Goal: Task Accomplishment & Management: Complete application form

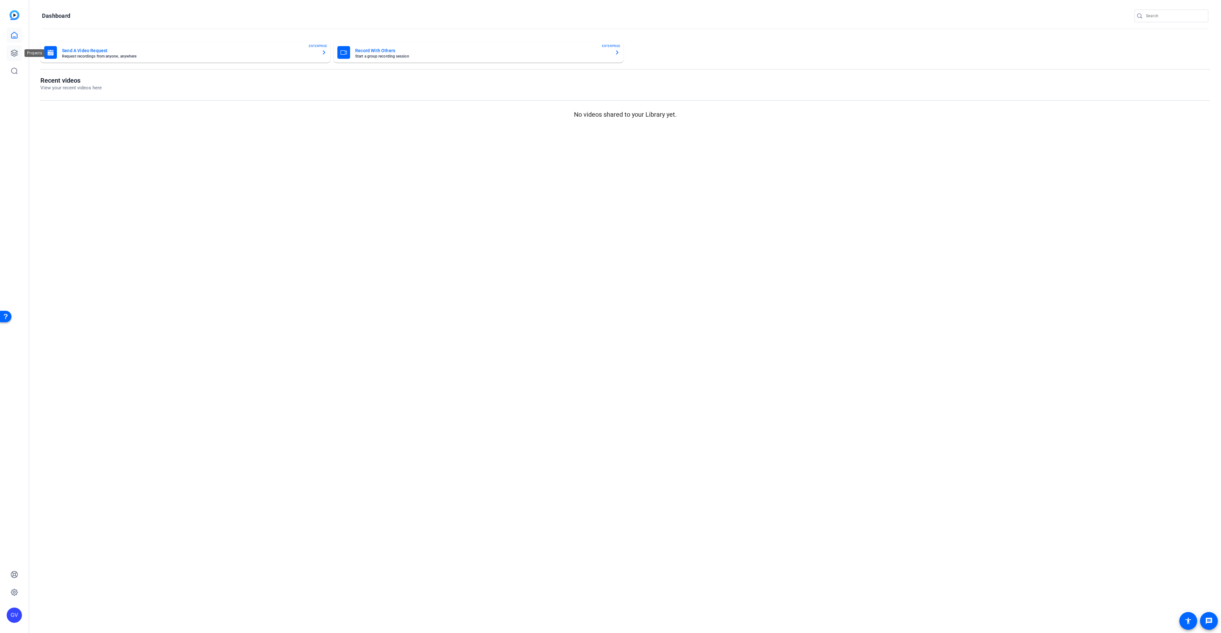
click at [16, 50] on icon at bounding box center [14, 53] width 8 height 8
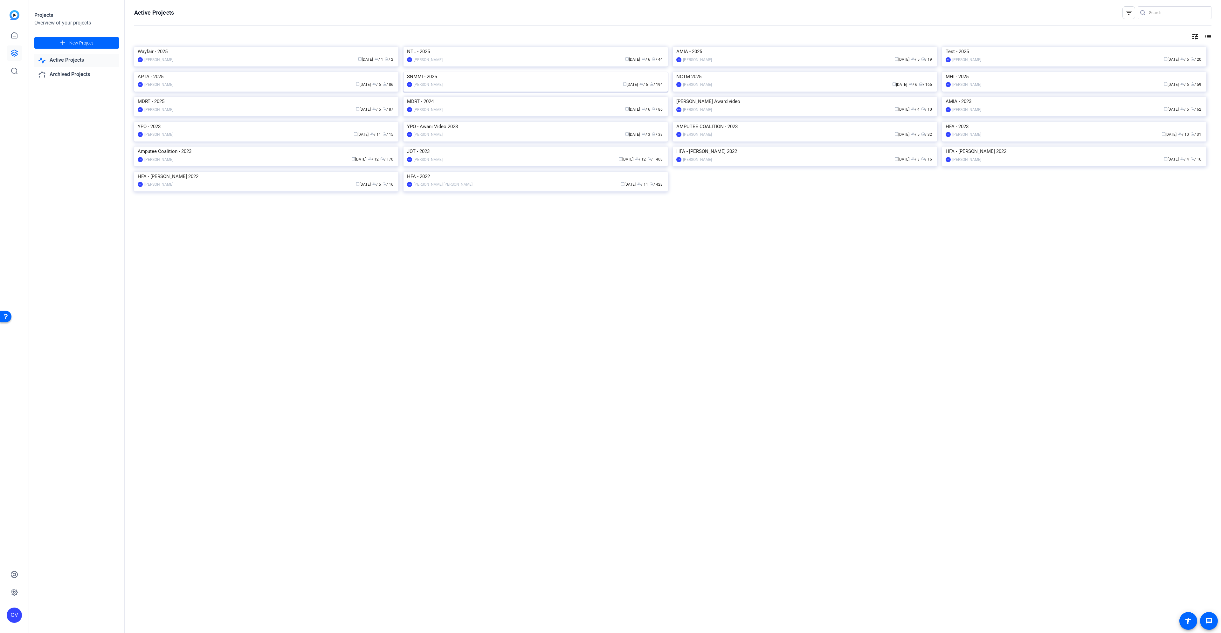
click at [475, 72] on img at bounding box center [535, 72] width 264 height 0
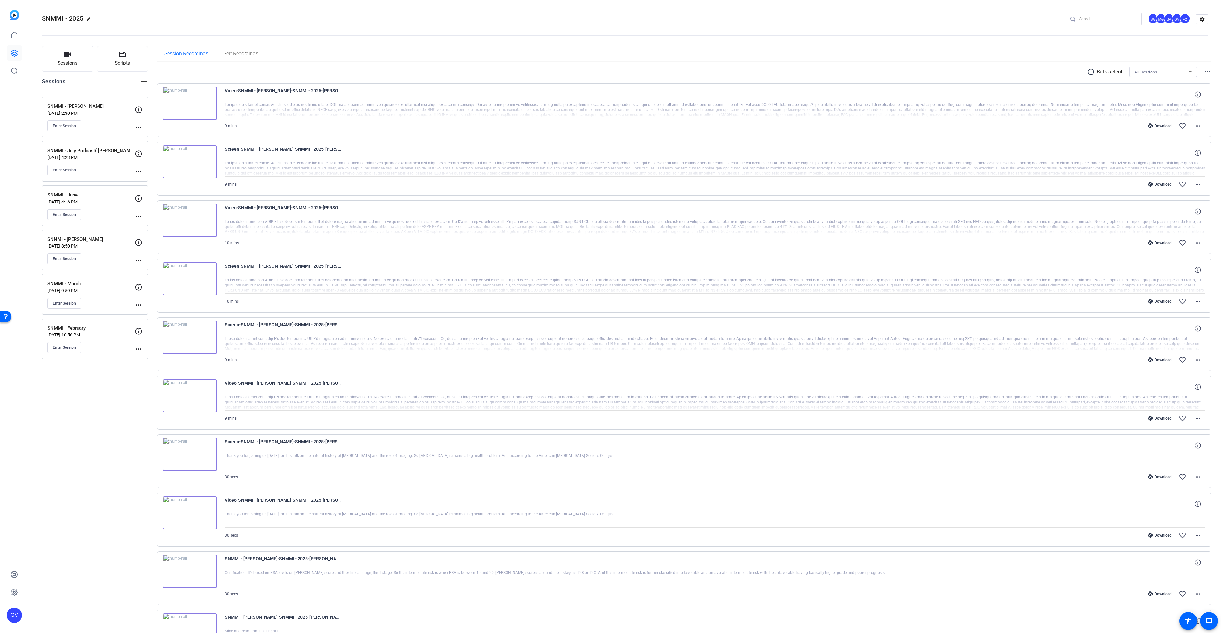
click at [142, 80] on mat-icon "more_horiz" at bounding box center [144, 82] width 8 height 8
click at [118, 81] on div at bounding box center [610, 316] width 1221 height 633
click at [61, 63] on span "Sessions" at bounding box center [68, 62] width 20 height 7
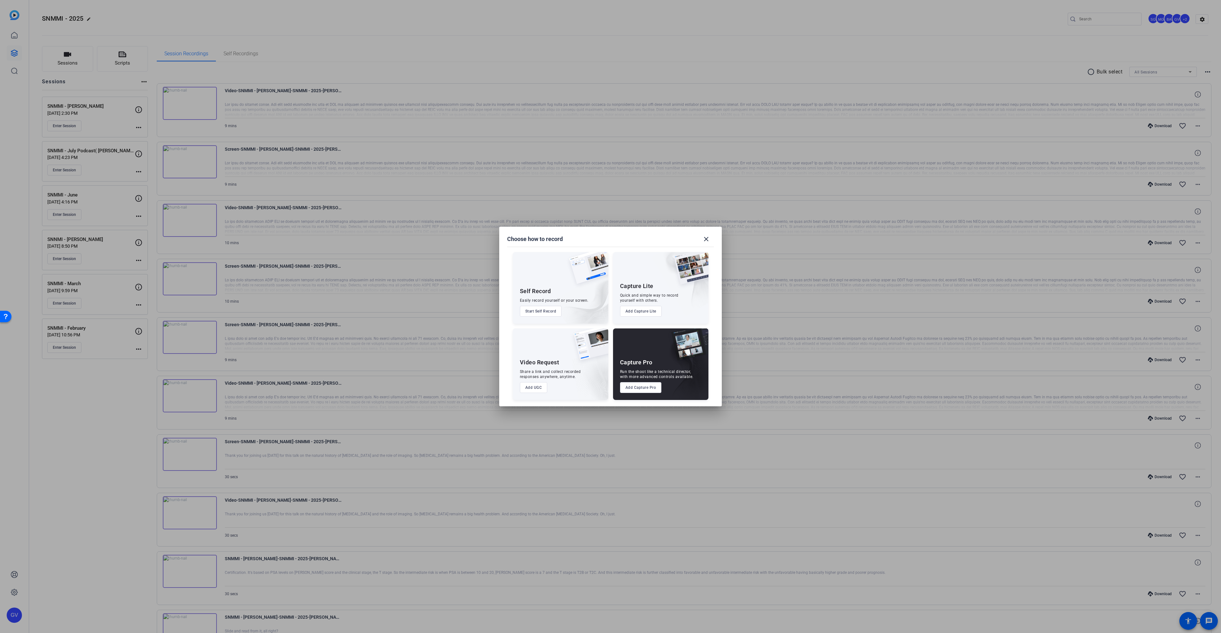
click at [649, 386] on button "Add Capture Pro" at bounding box center [641, 387] width 42 height 11
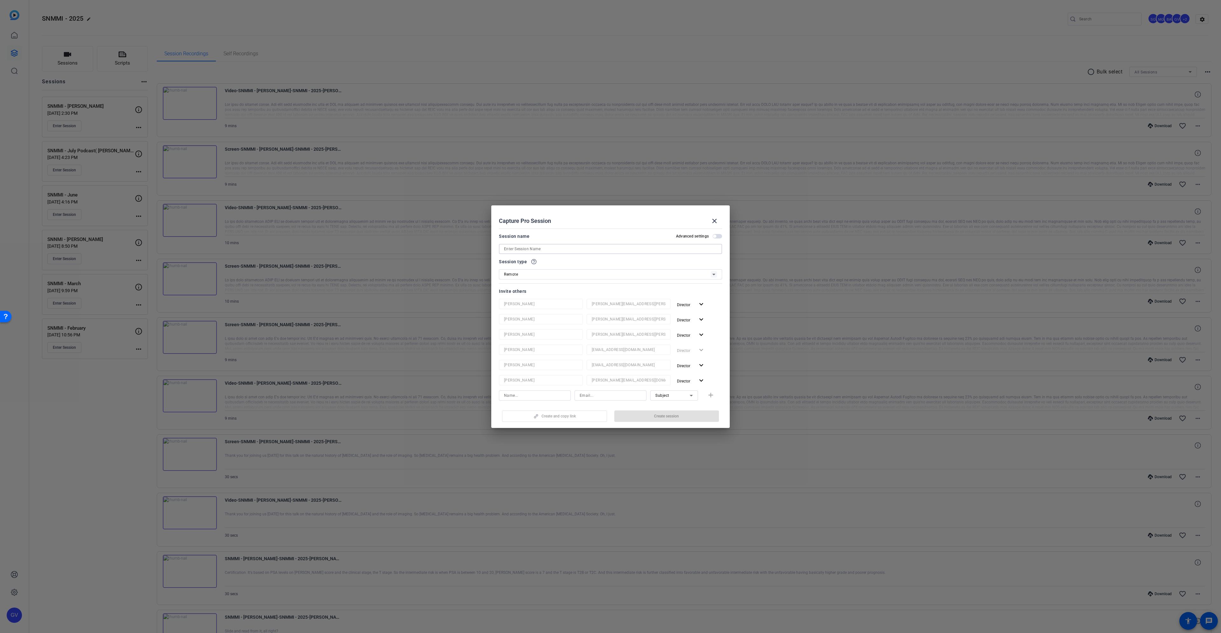
click at [600, 252] on input at bounding box center [610, 249] width 213 height 8
click at [601, 249] on input at bounding box center [610, 249] width 213 height 8
paste input "SNMMI [PERSON_NAME]"
type input "SNMMI [PERSON_NAME]"
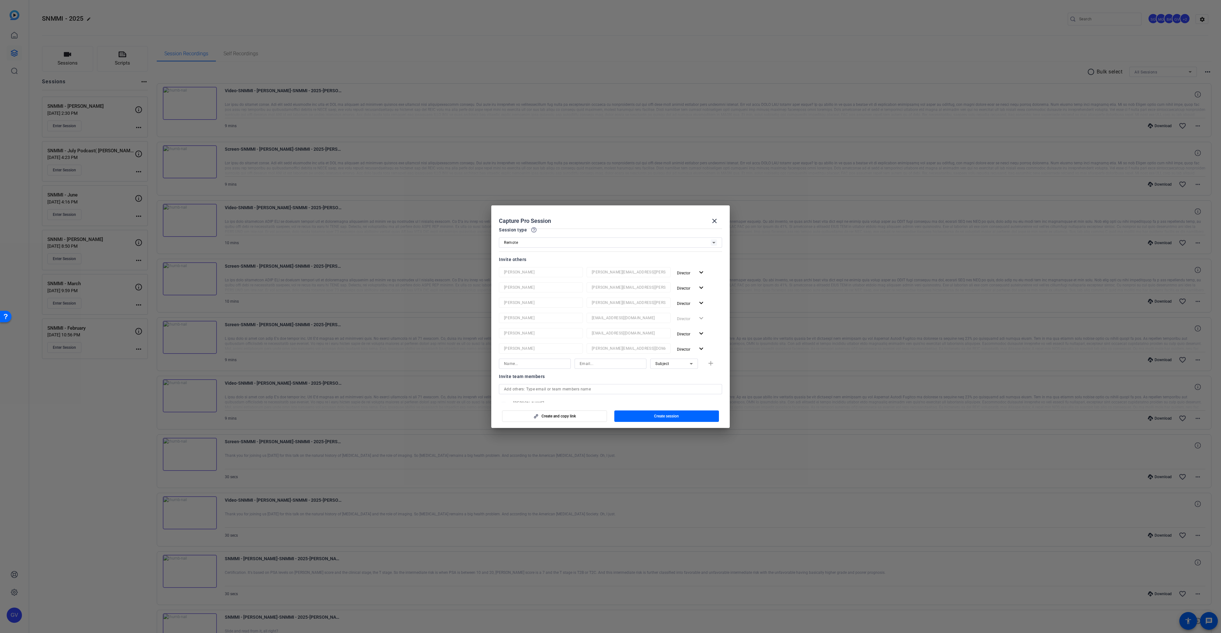
click at [618, 361] on input at bounding box center [610, 364] width 62 height 8
paste input "sebastien.ball@workerbeetv.com"
type input "sebastien.ball@workerbeetv.com"
click at [664, 363] on span "Subject" at bounding box center [662, 363] width 14 height 4
click at [677, 377] on mat-option "Collaborator" at bounding box center [671, 376] width 48 height 10
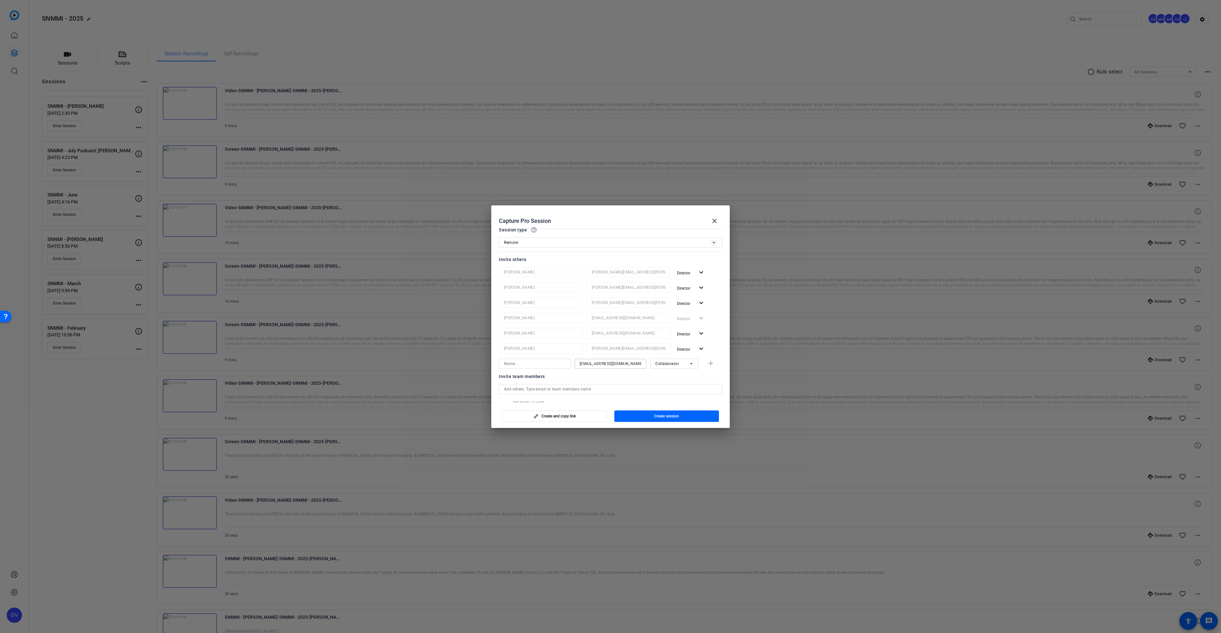
drag, startPoint x: 595, startPoint y: 365, endPoint x: 571, endPoint y: 365, distance: 23.8
click at [571, 365] on div "sebastien.ball@workerbeetv.com Collaborator add" at bounding box center [610, 364] width 223 height 10
click at [546, 359] on div at bounding box center [535, 364] width 62 height 10
click at [546, 364] on input at bounding box center [535, 364] width 62 height 8
paste input "sebastien"
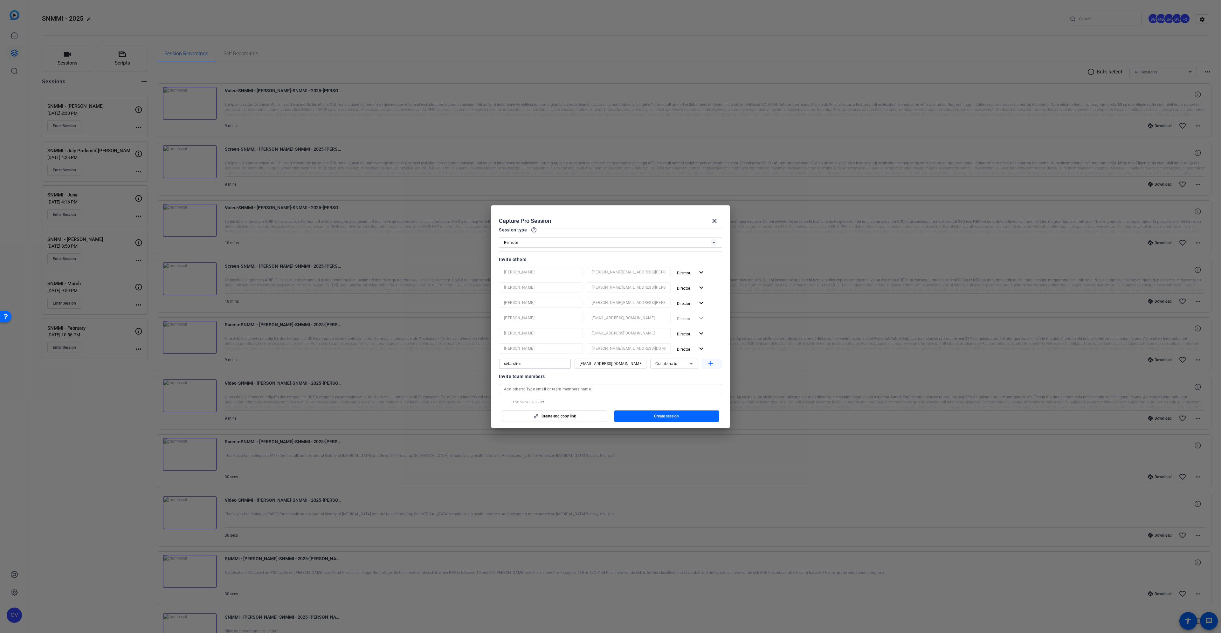
type input "sebastien"
click at [710, 363] on mat-icon "add" at bounding box center [711, 364] width 8 height 8
click at [622, 380] on input at bounding box center [610, 379] width 62 height 8
paste input "nwenzel-lamb@snmmi.org"
type input "nwenzel-lamb@snmmi.org"
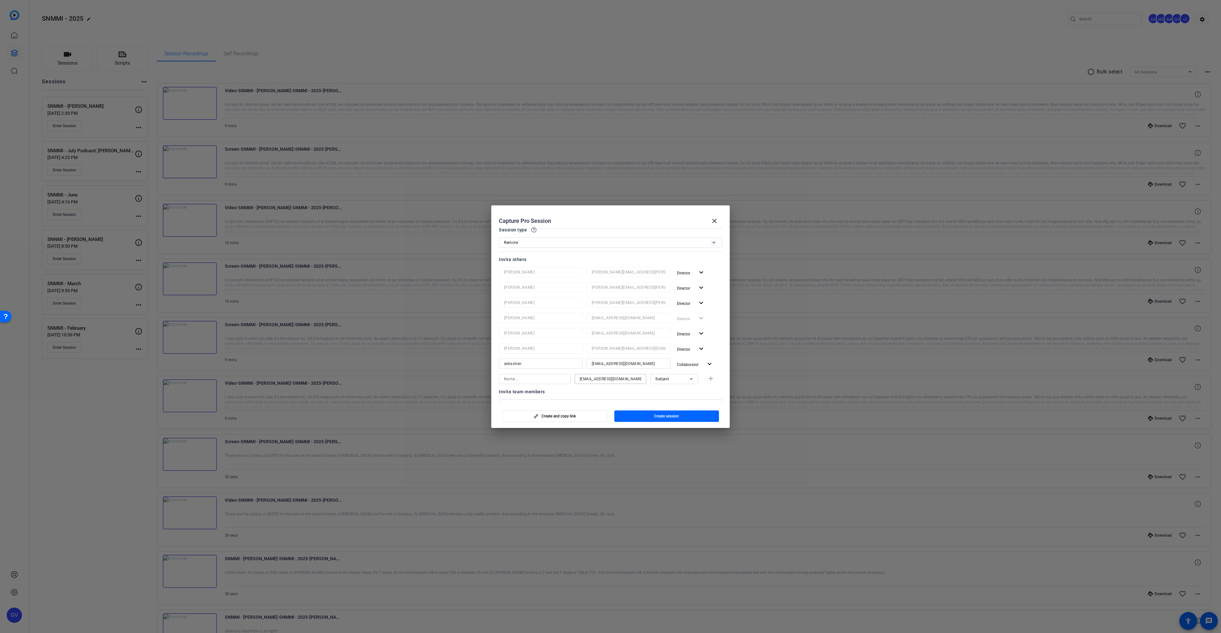
click at [687, 379] on icon at bounding box center [691, 379] width 8 height 8
click at [680, 393] on mat-option "Collaborator" at bounding box center [671, 392] width 48 height 10
click at [669, 377] on span "Collaborator" at bounding box center [667, 379] width 24 height 4
click at [676, 403] on mat-option "Watcher" at bounding box center [671, 402] width 48 height 10
drag, startPoint x: 591, startPoint y: 379, endPoint x: 565, endPoint y: 380, distance: 25.8
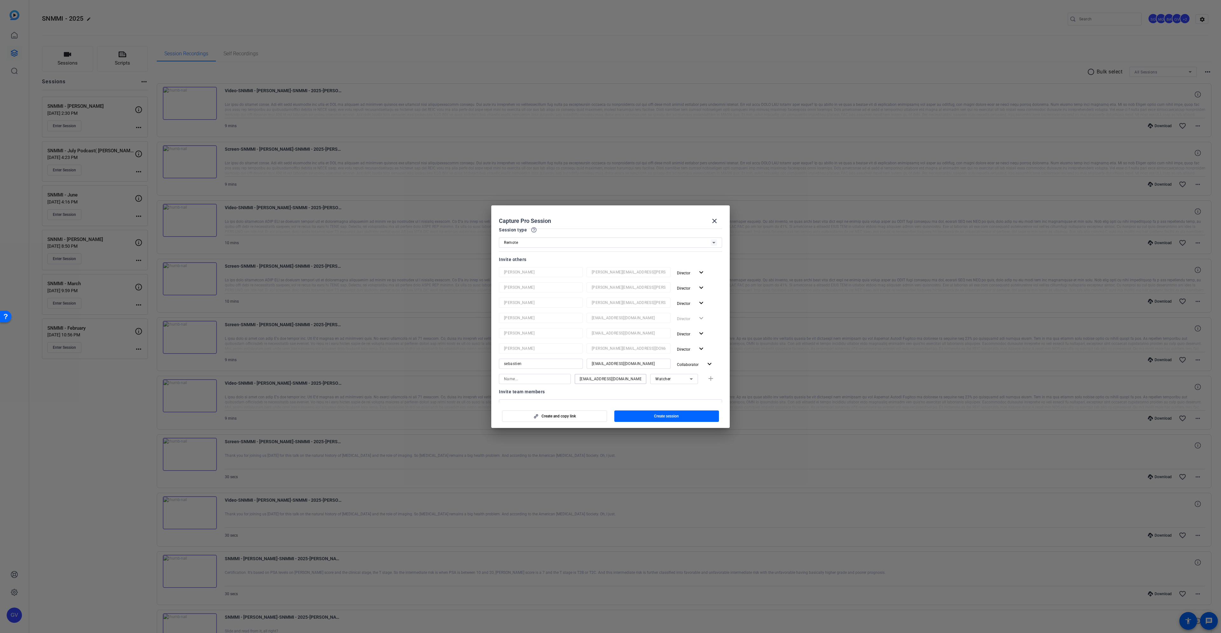
click at [565, 380] on div "nwenzel-lamb@snmmi.org Watcher add" at bounding box center [610, 379] width 223 height 10
click at [532, 382] on input at bounding box center [535, 379] width 62 height 8
paste input "nwenze"
type input "nwenze"
click at [707, 379] on mat-icon "add" at bounding box center [711, 379] width 8 height 8
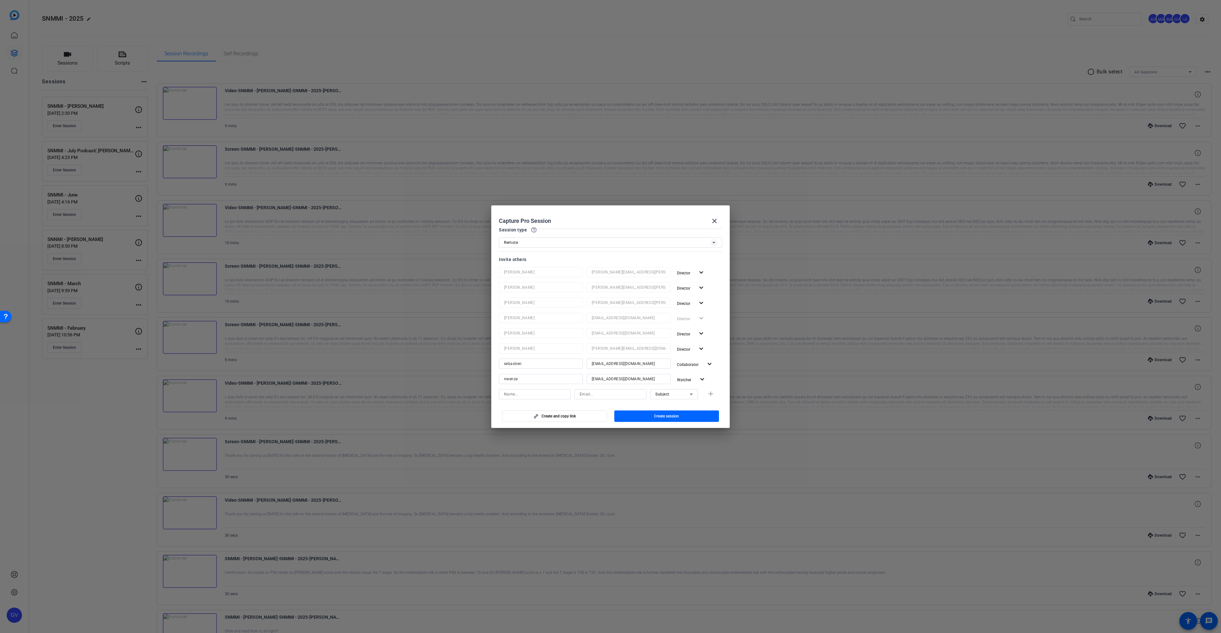
click at [708, 394] on div "Subject add" at bounding box center [610, 394] width 223 height 10
click at [619, 393] on input at bounding box center [610, 394] width 62 height 8
paste input "airavani@uw.edu"
type input "airavani@uw.edu"
click at [545, 398] on div at bounding box center [535, 394] width 62 height 10
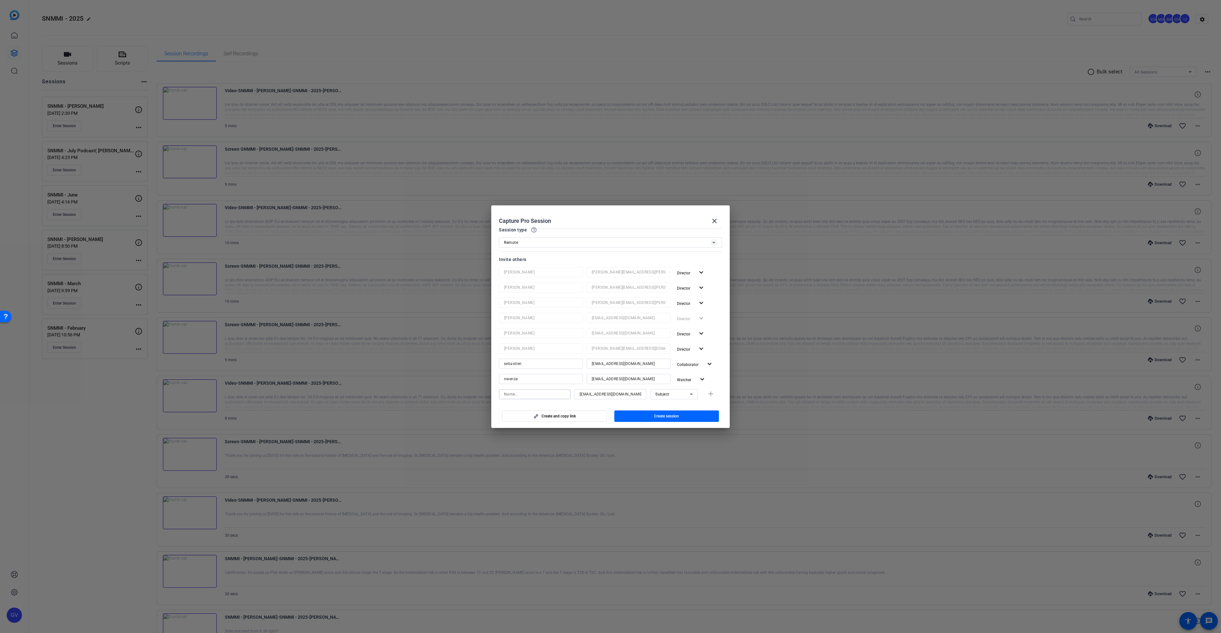
click at [546, 395] on input at bounding box center [535, 394] width 62 height 8
paste input "Amir Iravani"
type input "Amir Iravani"
click at [708, 393] on mat-icon "add" at bounding box center [711, 394] width 8 height 8
click at [680, 412] on span "button" at bounding box center [666, 415] width 105 height 15
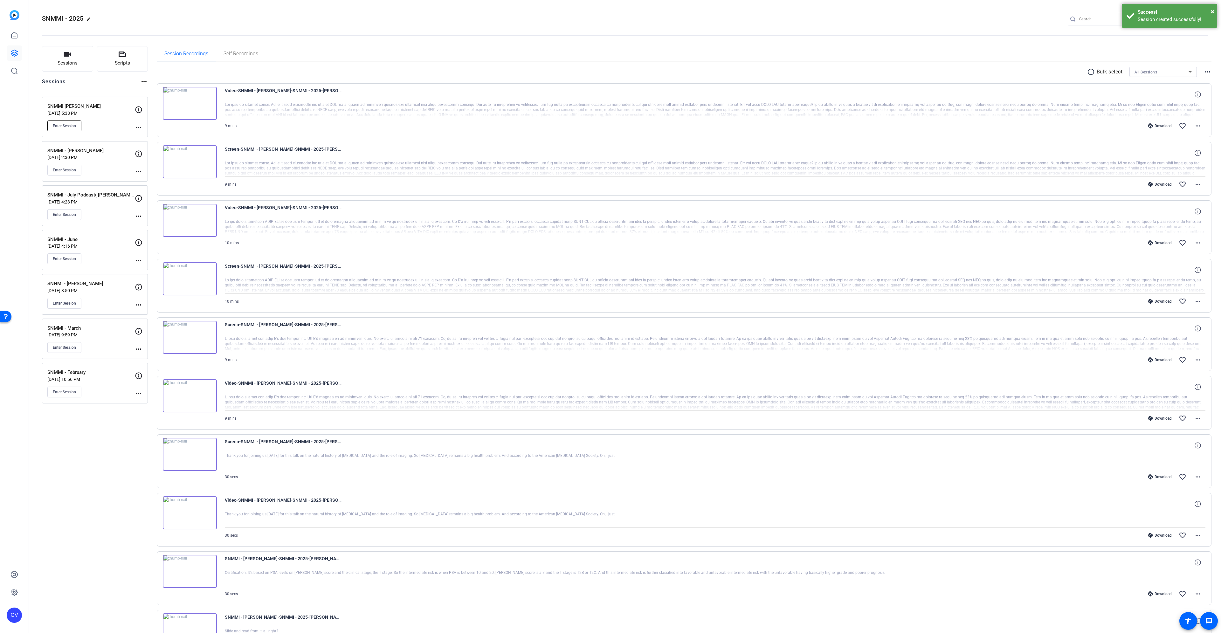
click at [67, 124] on span "Enter Session" at bounding box center [64, 125] width 23 height 5
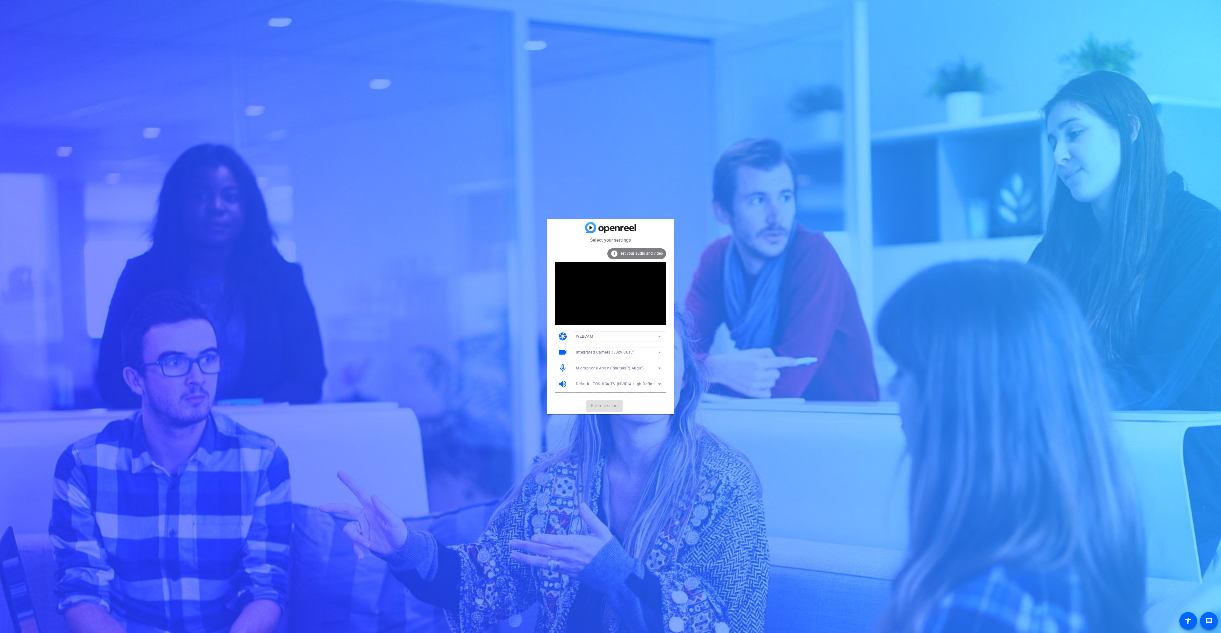
click at [635, 355] on mat-form-field "Integrated Camera (30c9:00a7)" at bounding box center [618, 352] width 95 height 10
click at [635, 351] on mat-form-field "Integrated Camera (30c9:00a7)" at bounding box center [618, 352] width 95 height 10
click at [610, 406] on span "Enter session" at bounding box center [604, 405] width 26 height 7
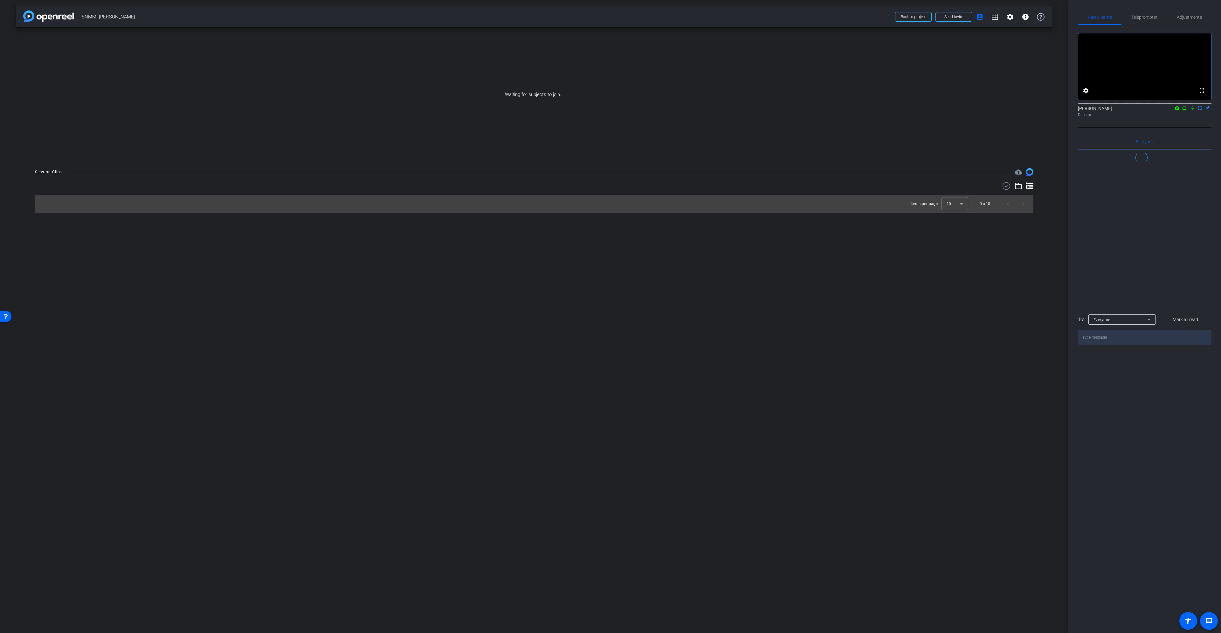
click at [1182, 110] on icon at bounding box center [1184, 108] width 5 height 4
click at [1201, 110] on icon at bounding box center [1199, 108] width 5 height 4
